Goal: Task Accomplishment & Management: Manage account settings

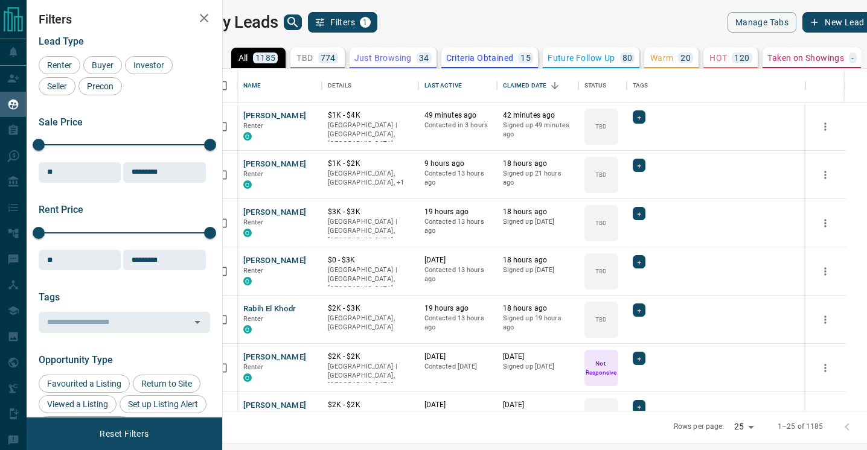
scroll to position [342, 639]
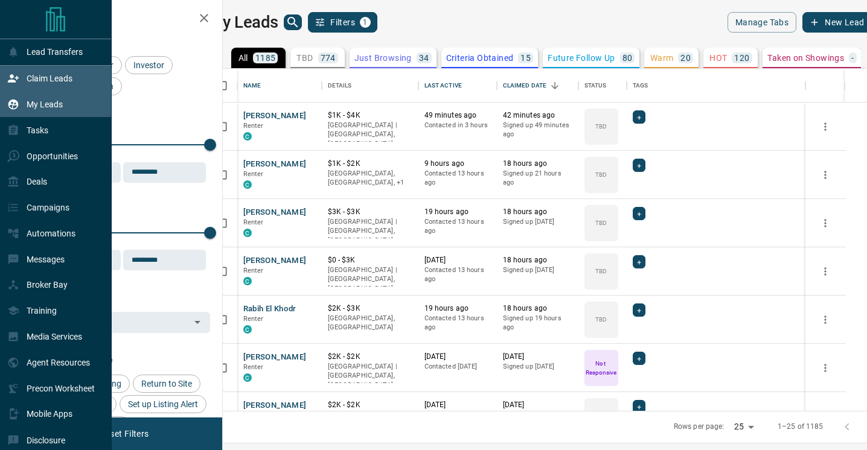
click at [18, 80] on icon at bounding box center [13, 78] width 12 height 12
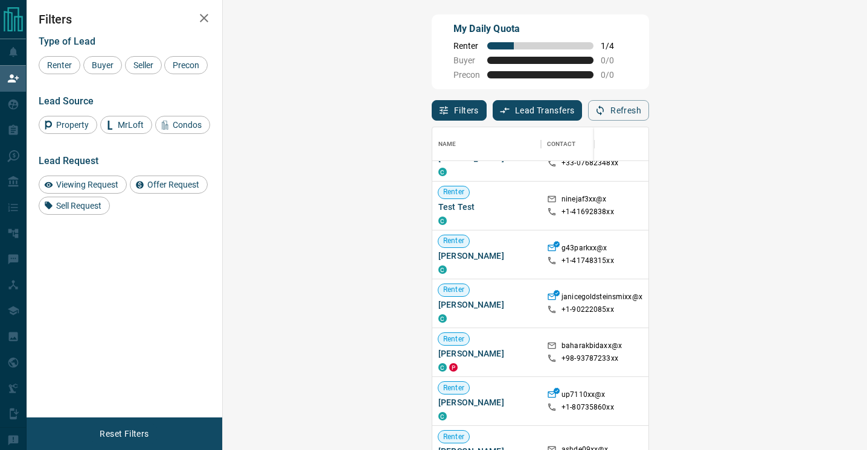
scroll to position [81, 0]
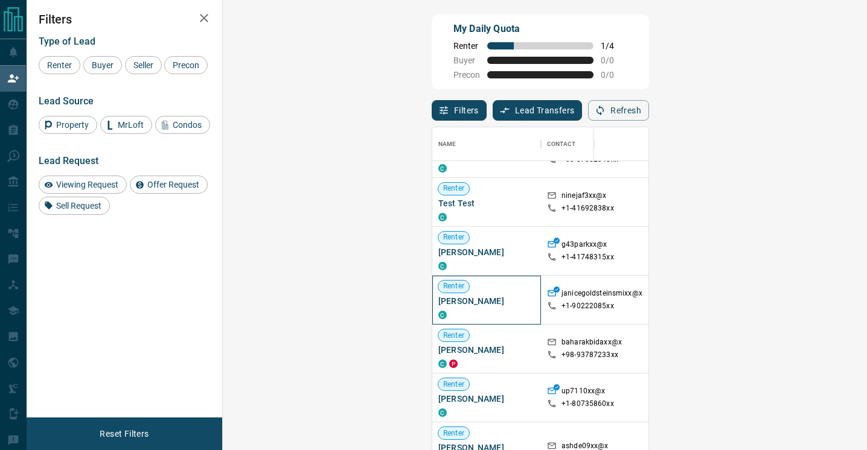
drag, startPoint x: 325, startPoint y: 302, endPoint x: 236, endPoint y: 304, distance: 88.8
click at [432, 304] on div "Renter [PERSON_NAME] C" at bounding box center [486, 300] width 109 height 49
copy span "[PERSON_NAME]"
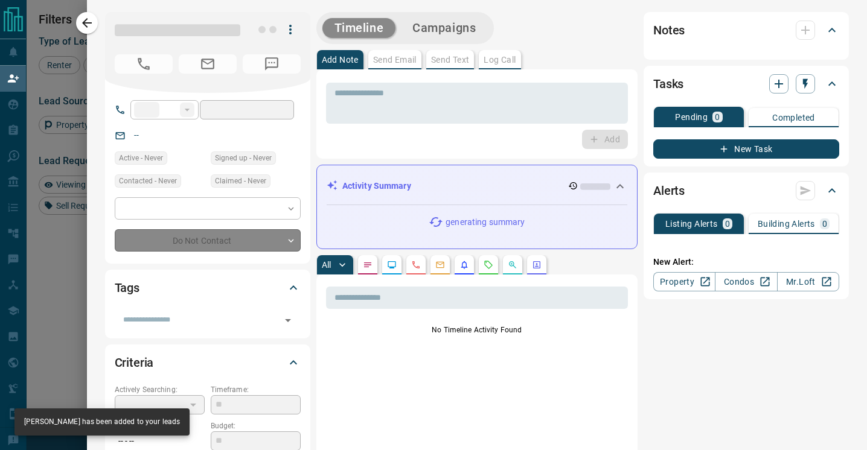
type input "**"
type input "**********"
type input "**"
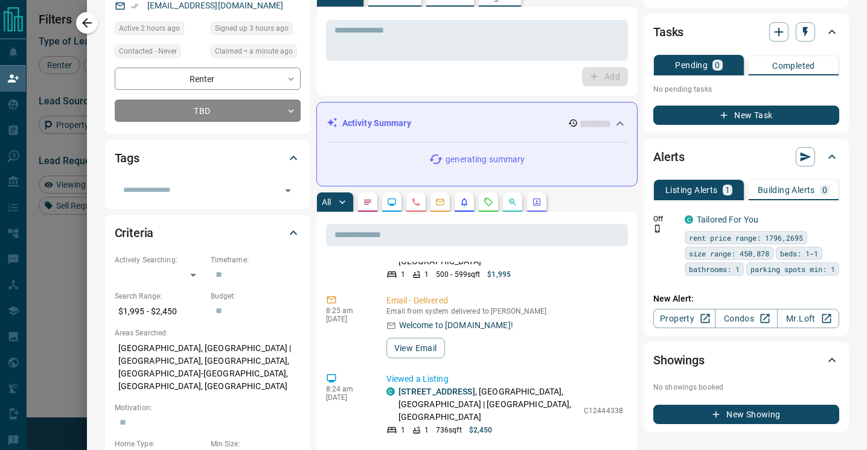
scroll to position [1054, 0]
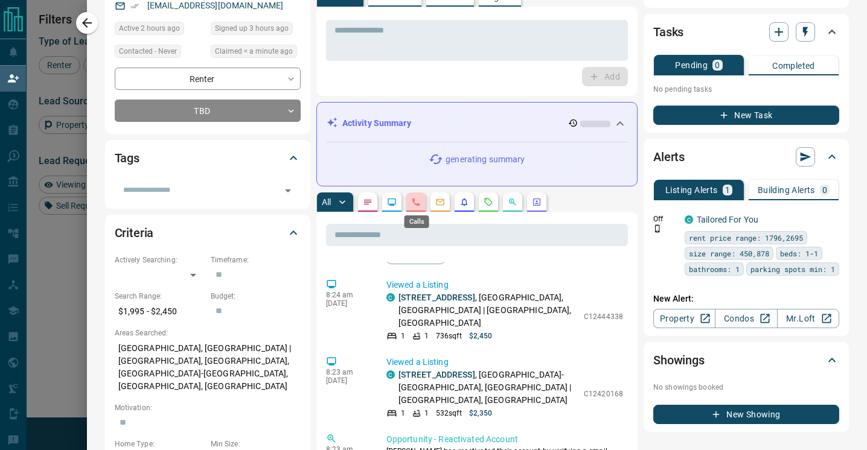
click at [418, 201] on icon "Calls" at bounding box center [416, 202] width 10 height 10
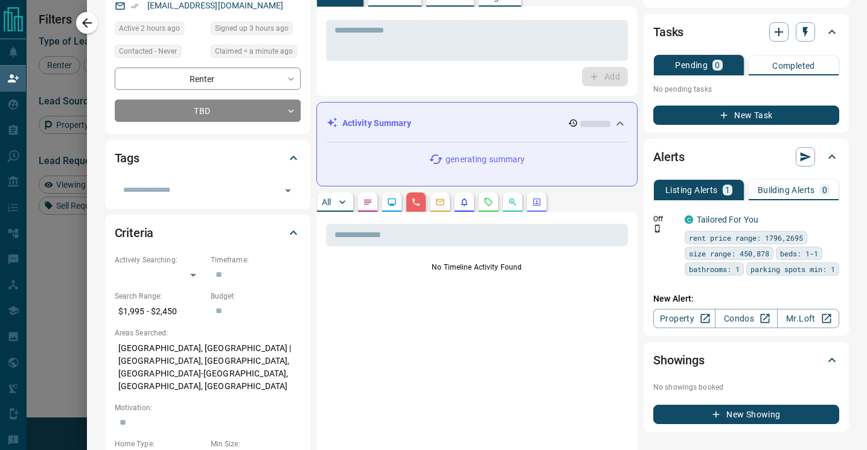
scroll to position [0, 0]
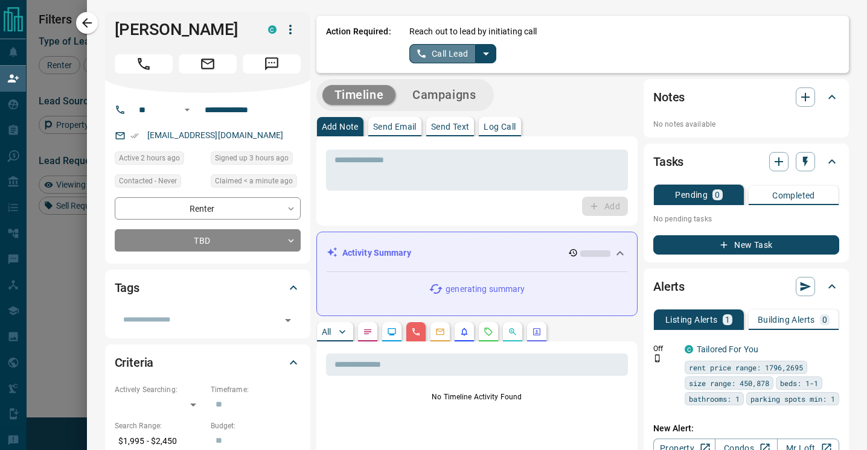
click at [432, 50] on button "Call Lead" at bounding box center [442, 53] width 67 height 19
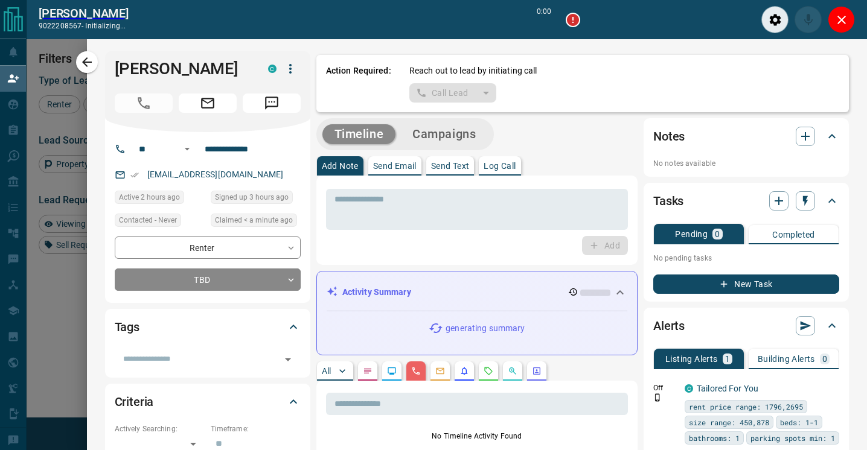
scroll to position [310, 618]
type input "*******"
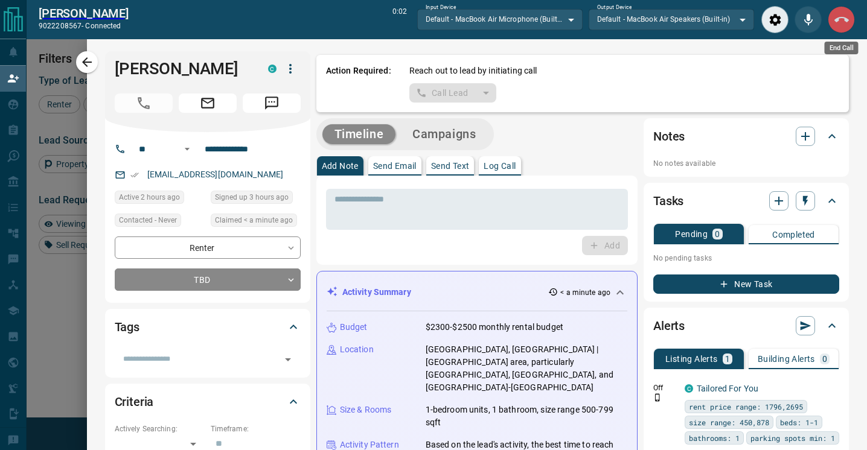
click at [850, 22] on button "End Call" at bounding box center [841, 19] width 27 height 27
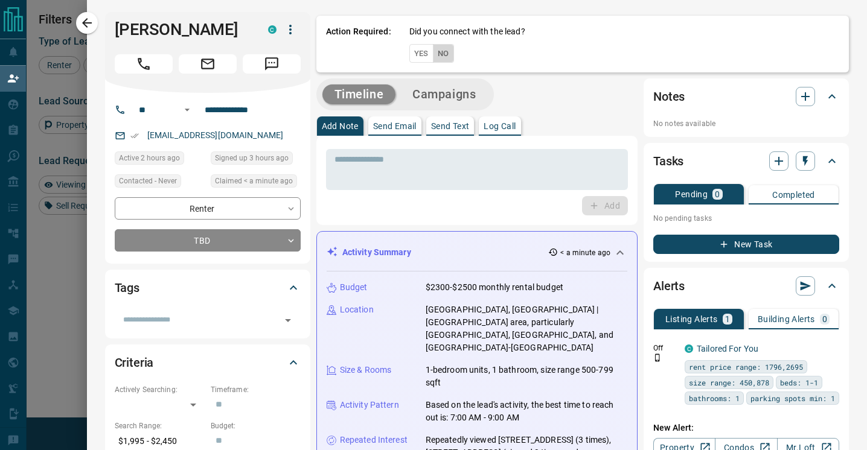
click at [445, 53] on button "No" at bounding box center [443, 53] width 21 height 19
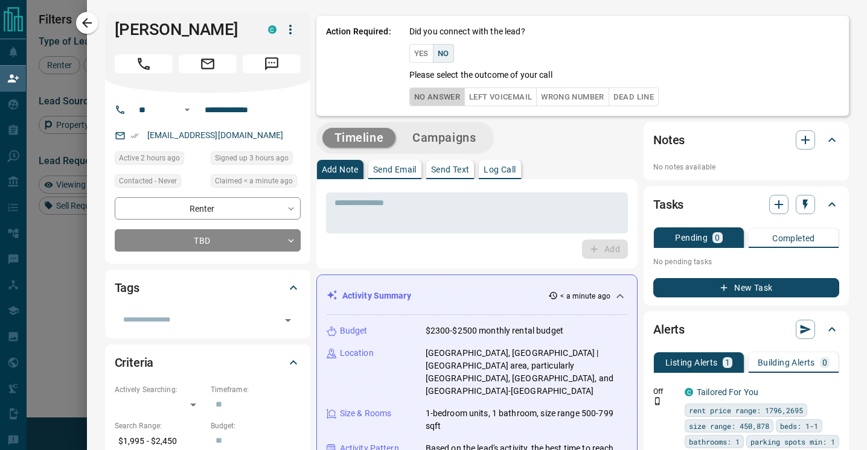
click at [442, 92] on button "No Answer" at bounding box center [437, 97] width 56 height 19
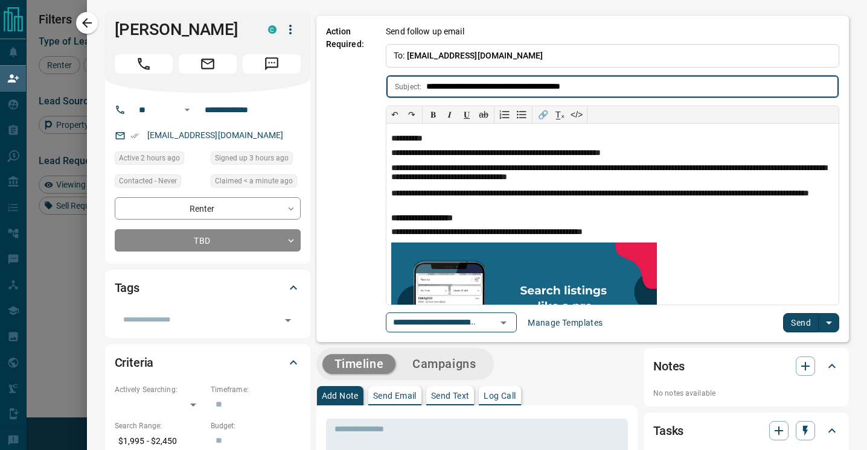
click at [795, 321] on button "Send" at bounding box center [801, 322] width 36 height 19
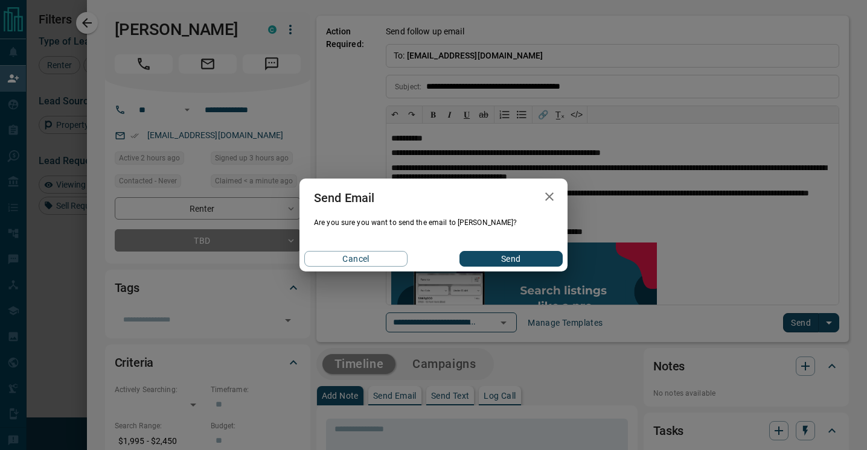
click at [499, 258] on button "Send" at bounding box center [510, 259] width 103 height 16
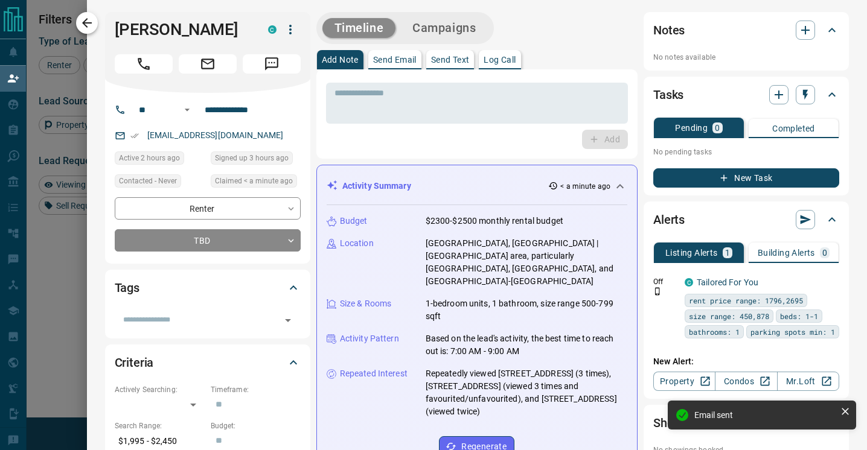
click at [89, 24] on icon "button" at bounding box center [87, 23] width 14 height 14
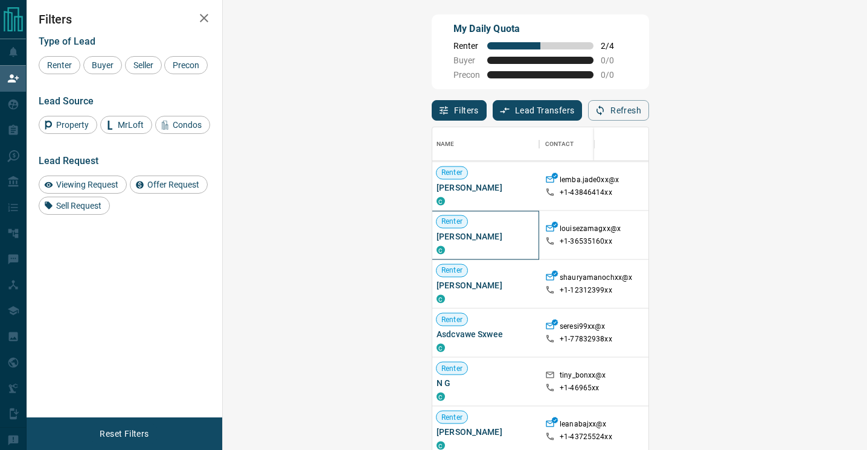
scroll to position [1674, 0]
drag, startPoint x: 298, startPoint y: 237, endPoint x: 235, endPoint y: 237, distance: 63.4
click at [432, 237] on div "[PERSON_NAME] C" at bounding box center [486, 235] width 109 height 49
copy span "[PERSON_NAME]"
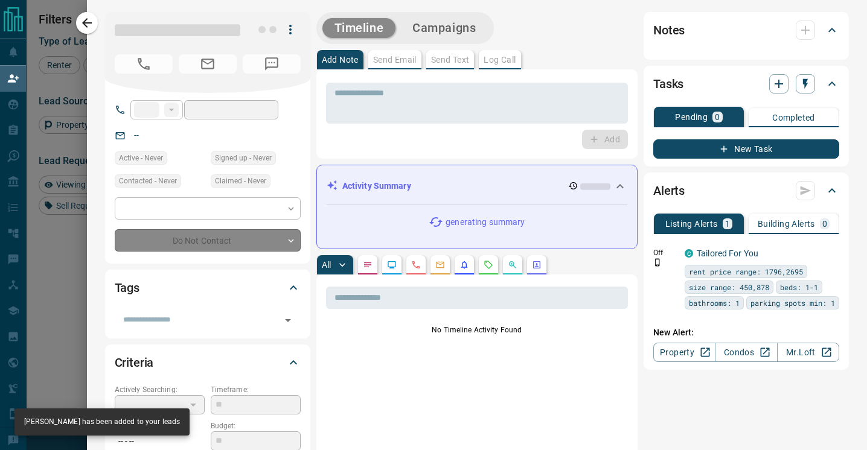
type input "**"
type input "**********"
type input "**"
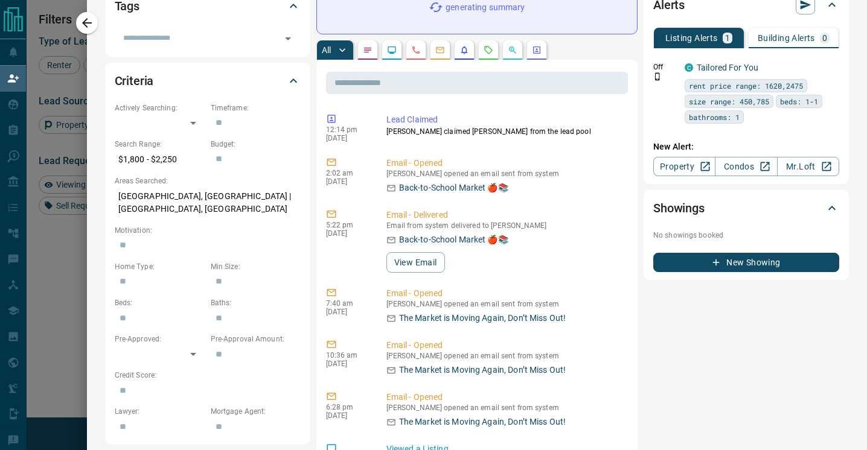
scroll to position [0, 0]
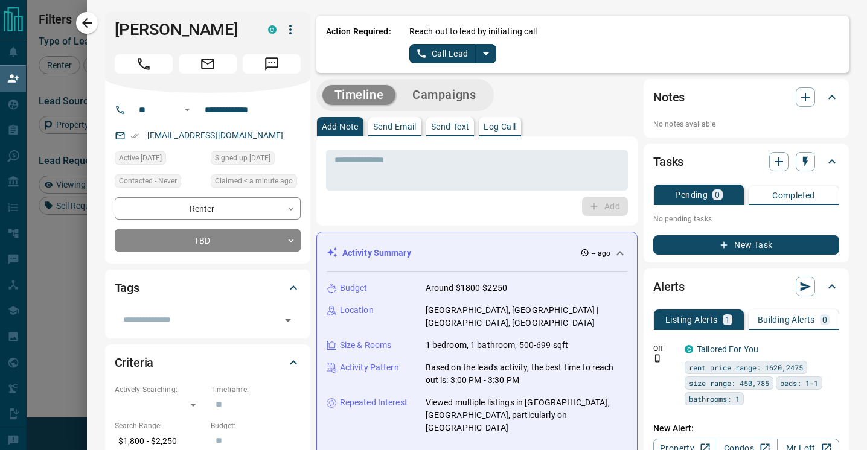
click at [444, 53] on button "Call Lead" at bounding box center [442, 53] width 67 height 19
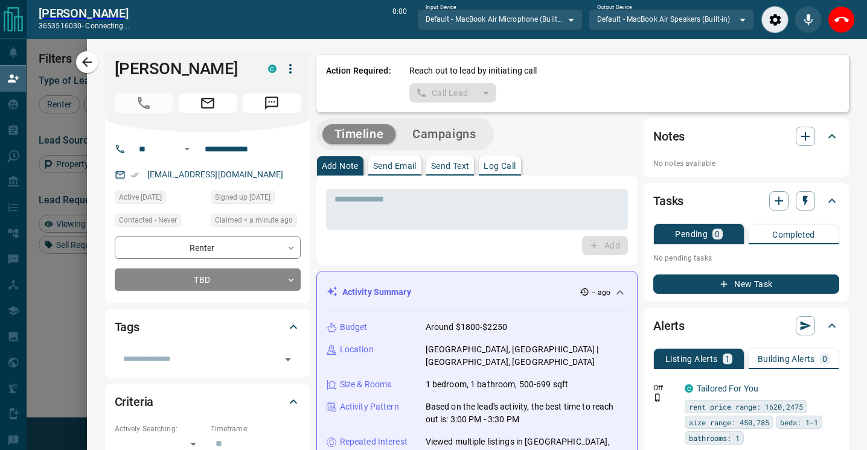
scroll to position [310, 618]
click at [848, 21] on icon "End Call" at bounding box center [841, 20] width 14 height 14
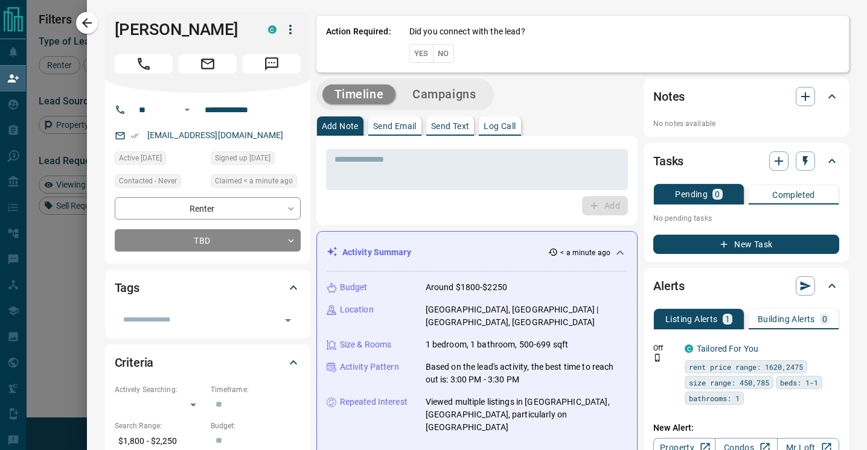
scroll to position [341, 618]
click at [447, 54] on button "No" at bounding box center [443, 53] width 21 height 19
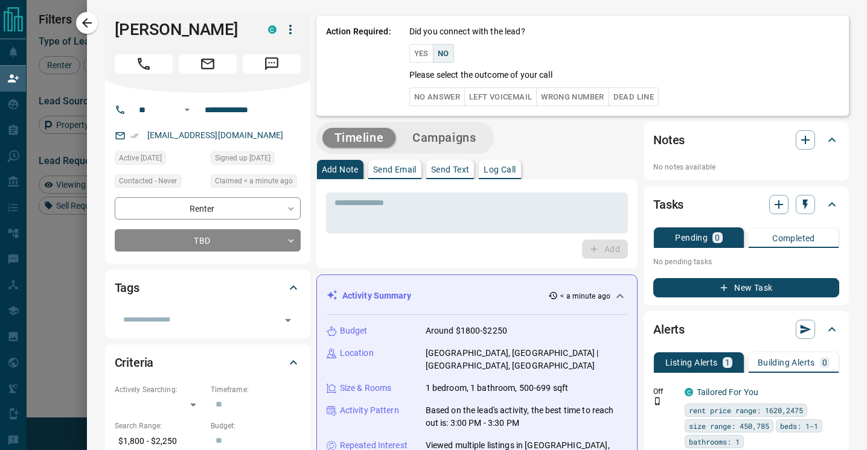
click at [432, 96] on button "No Answer" at bounding box center [437, 97] width 56 height 19
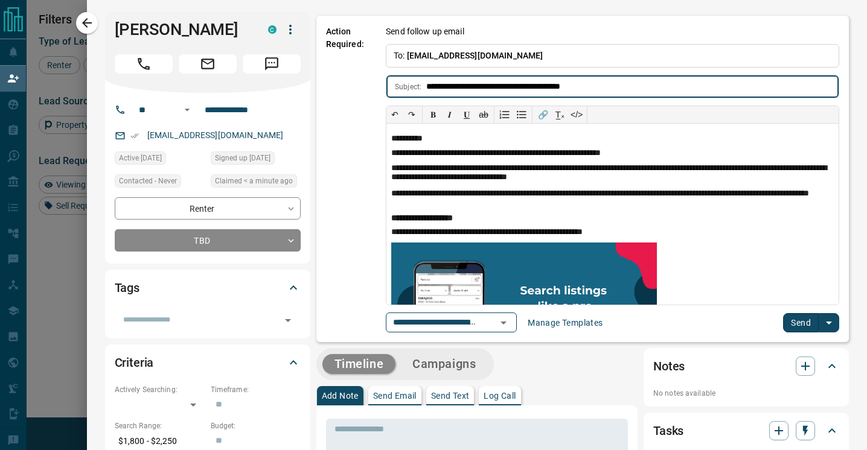
click at [802, 316] on button "Send" at bounding box center [801, 322] width 36 height 19
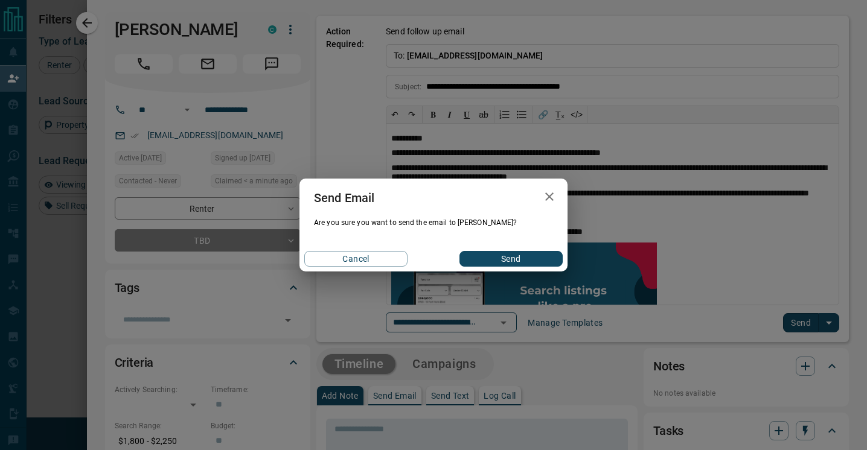
click at [522, 260] on button "Send" at bounding box center [510, 259] width 103 height 16
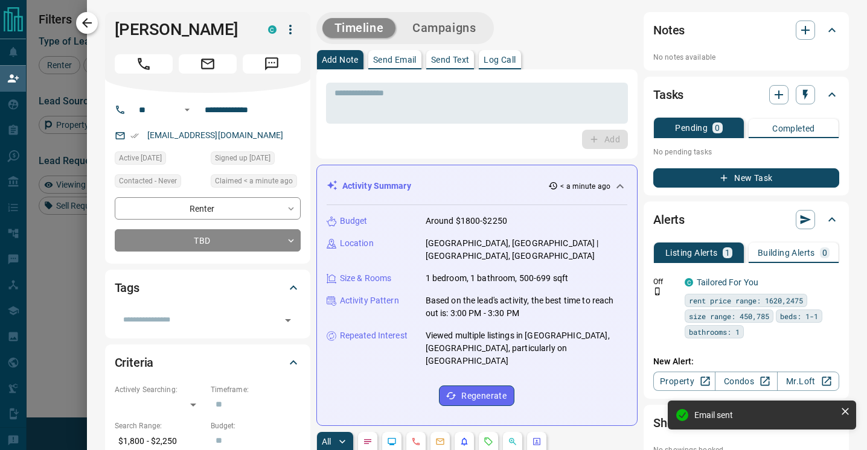
click at [80, 24] on icon "button" at bounding box center [87, 23] width 14 height 14
